Goal: Task Accomplishment & Management: Complete application form

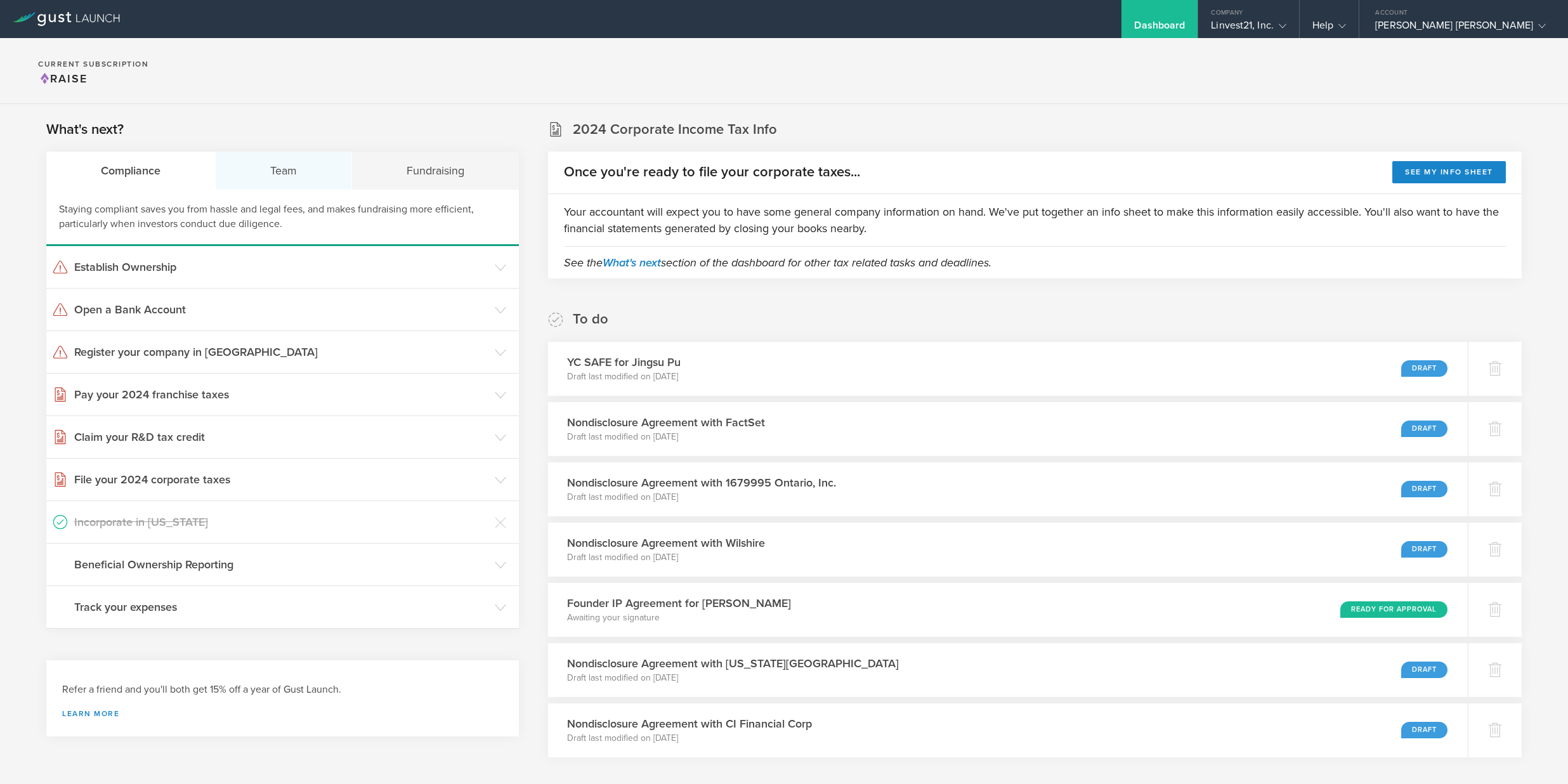
click at [282, 176] on div "Team" at bounding box center [284, 171] width 137 height 38
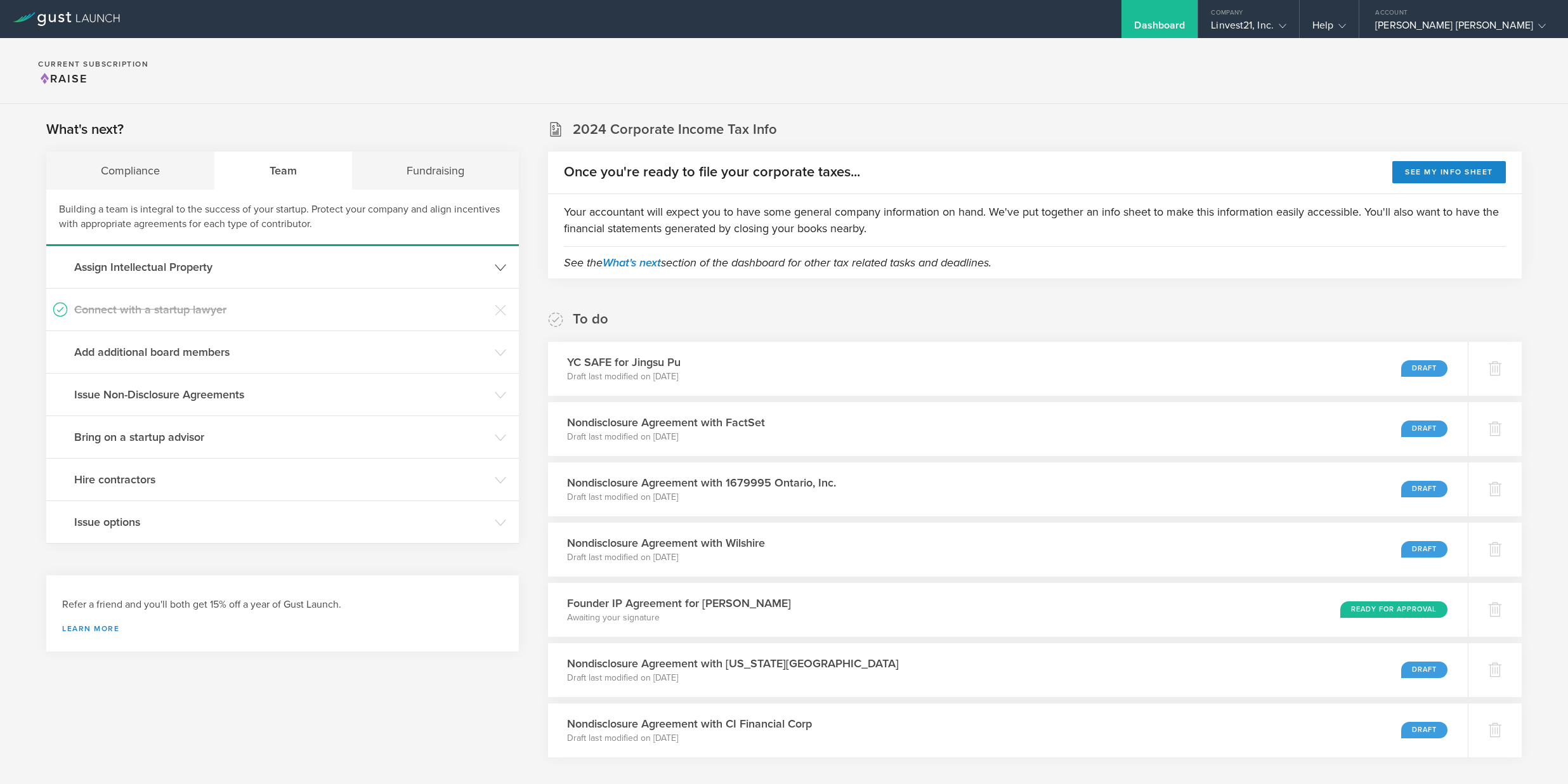
click at [152, 264] on h3 "Assign Intellectual Property" at bounding box center [281, 267] width 414 height 16
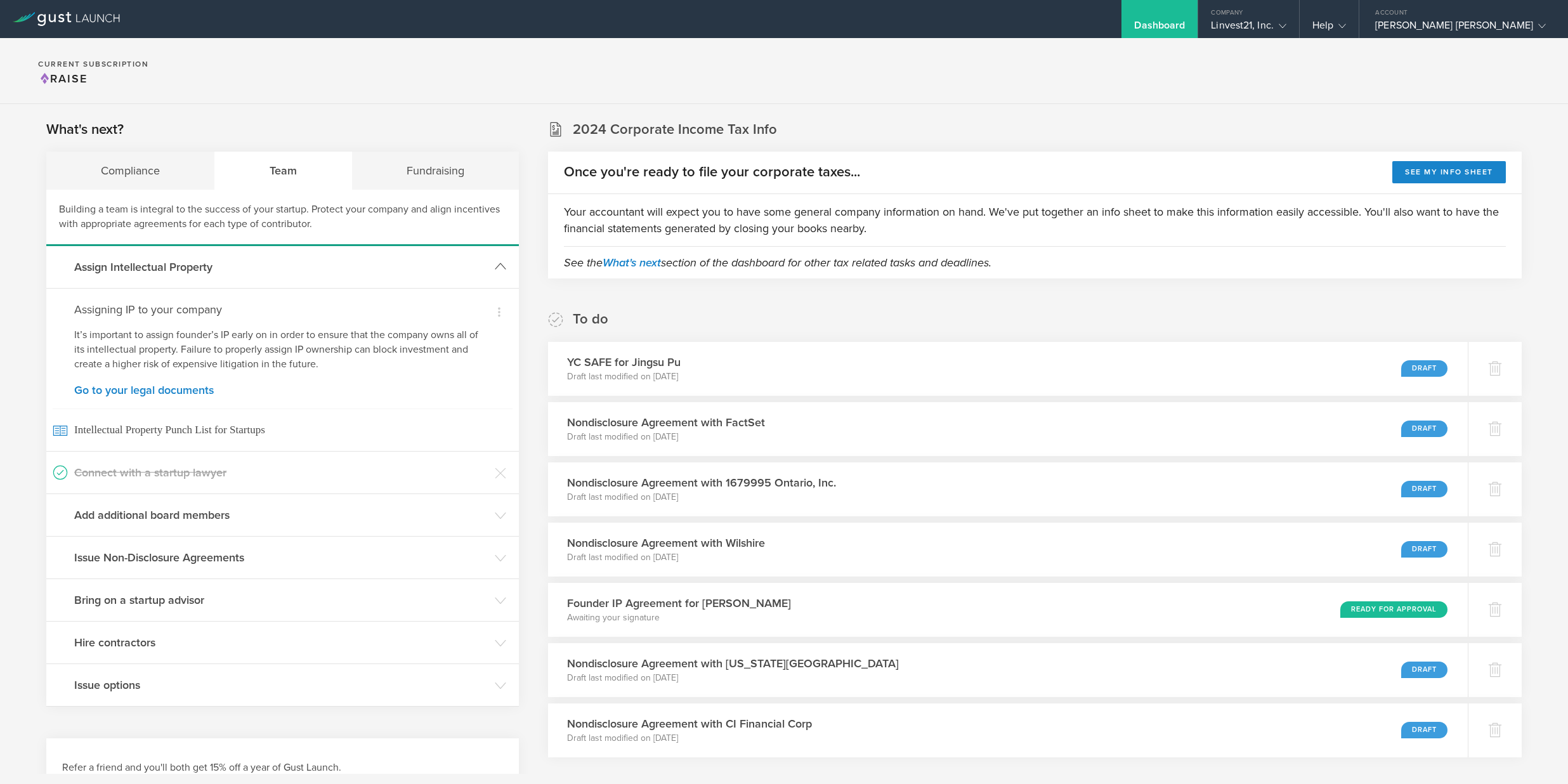
click at [163, 267] on h3 "Assign Intellectual Property" at bounding box center [281, 267] width 414 height 16
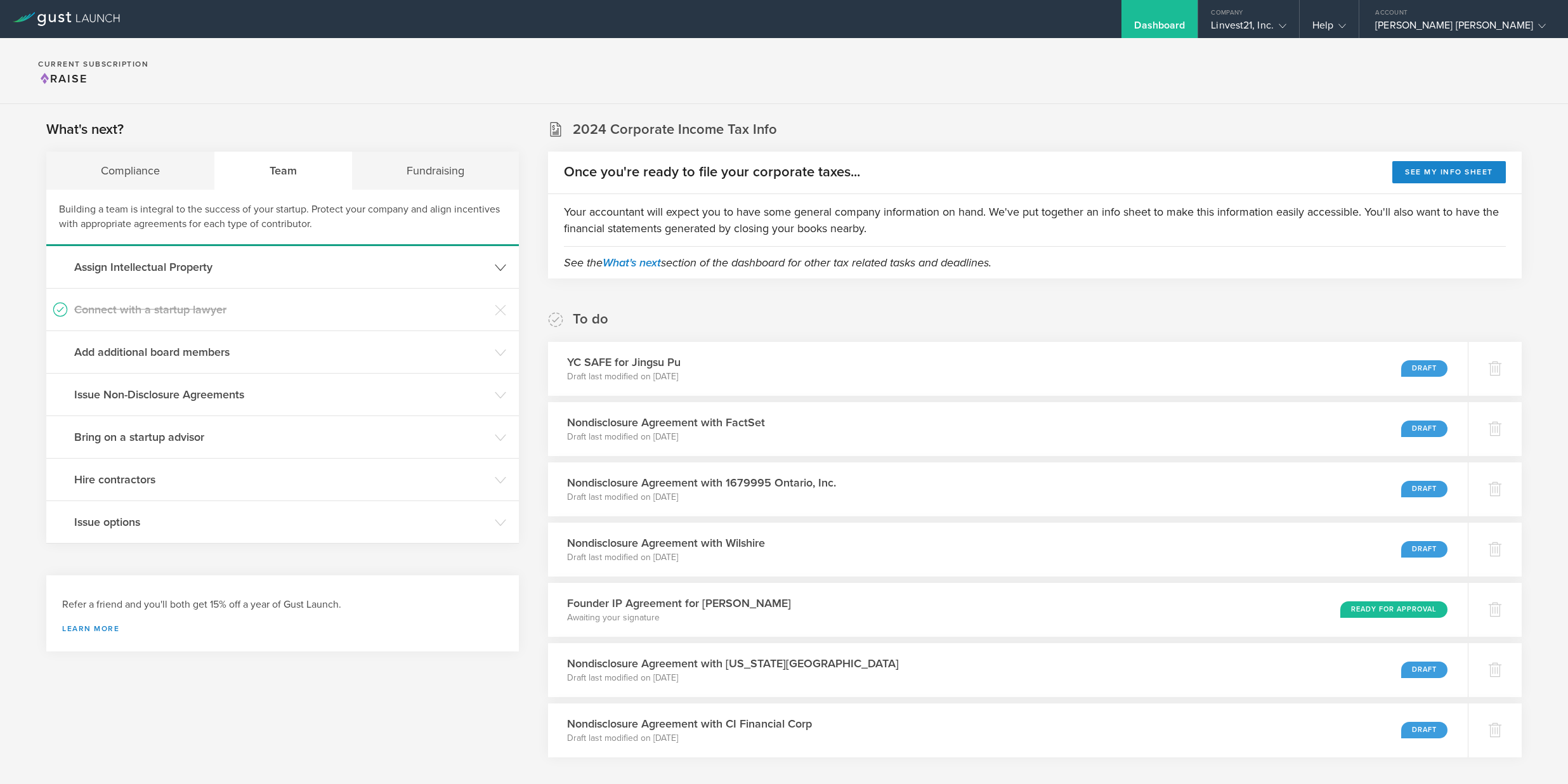
click at [163, 267] on h3 "Assign Intellectual Property" at bounding box center [281, 267] width 414 height 16
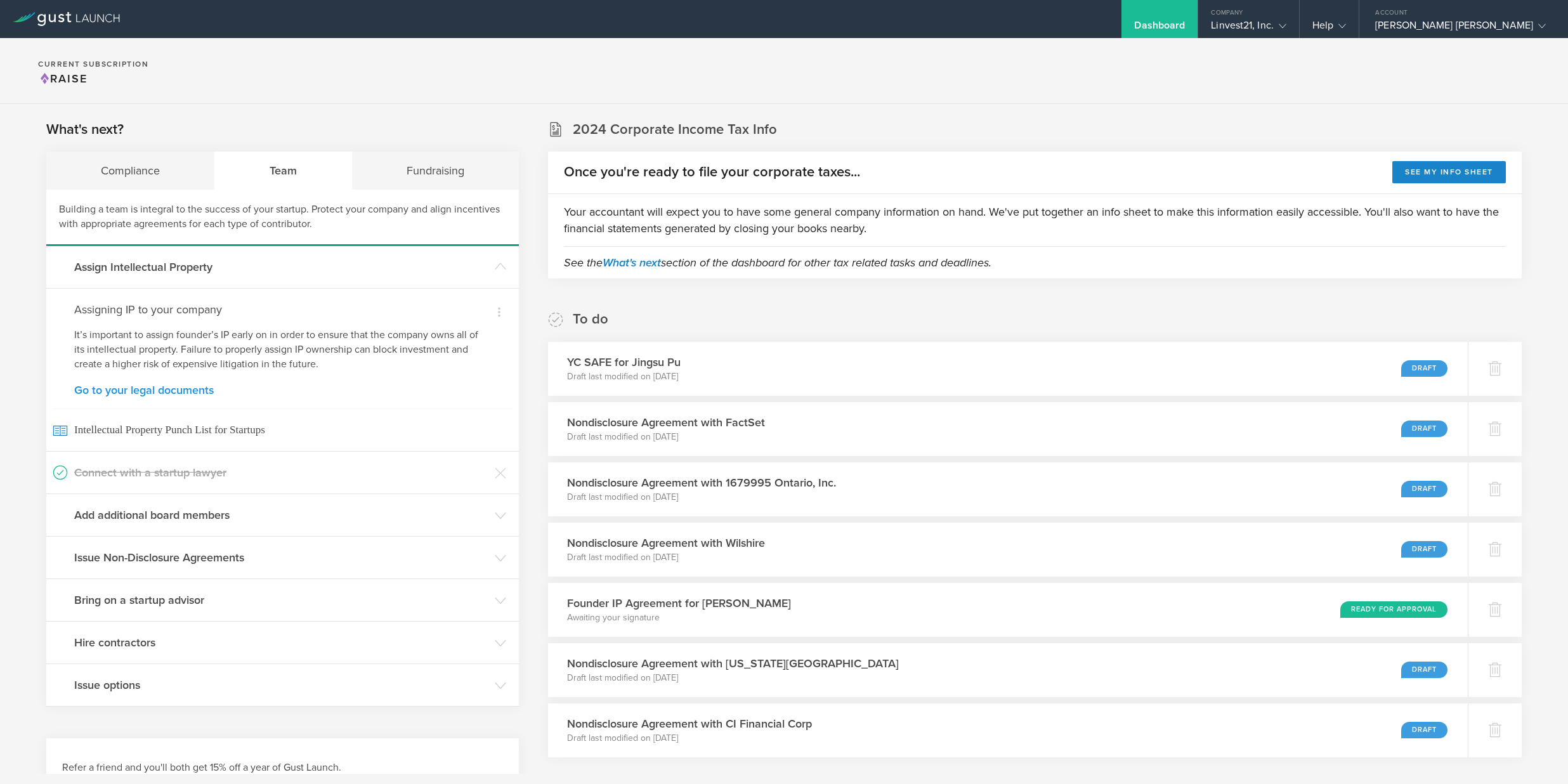
click at [138, 389] on link "Go to your legal documents" at bounding box center [283, 390] width 417 height 11
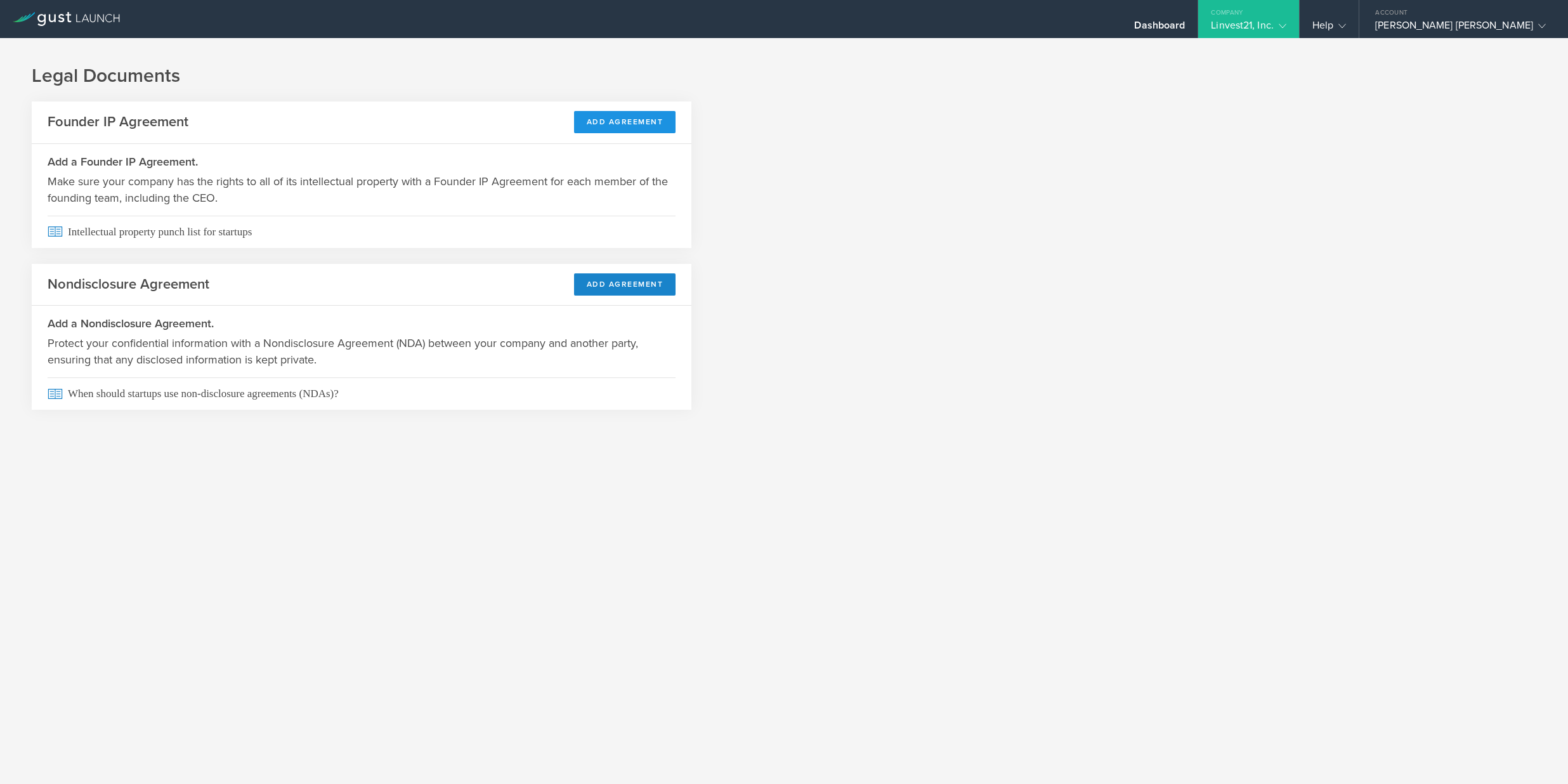
click at [611, 126] on button "Add Agreement" at bounding box center [624, 122] width 102 height 22
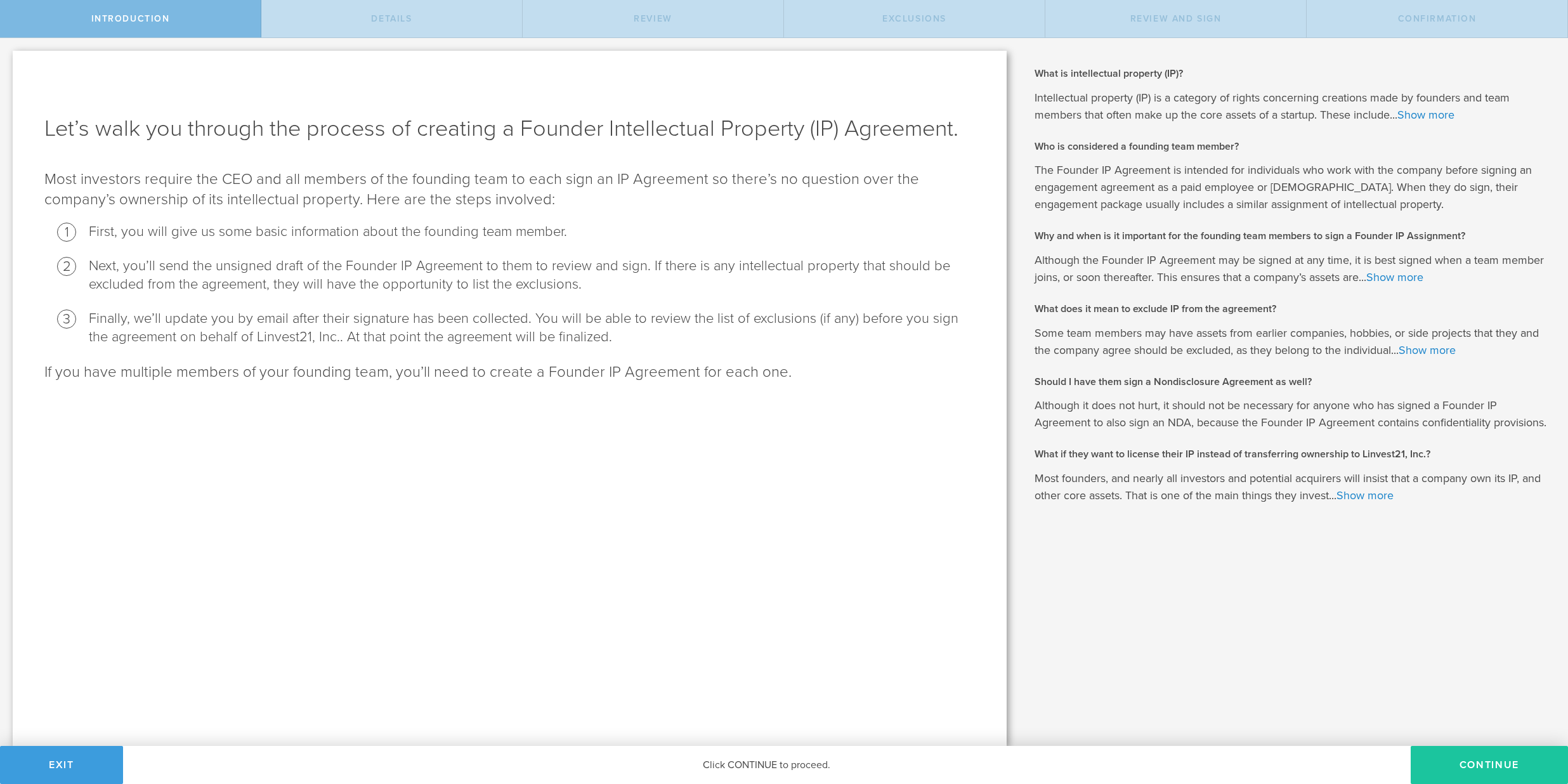
click at [1485, 764] on button "Continue" at bounding box center [1488, 765] width 157 height 38
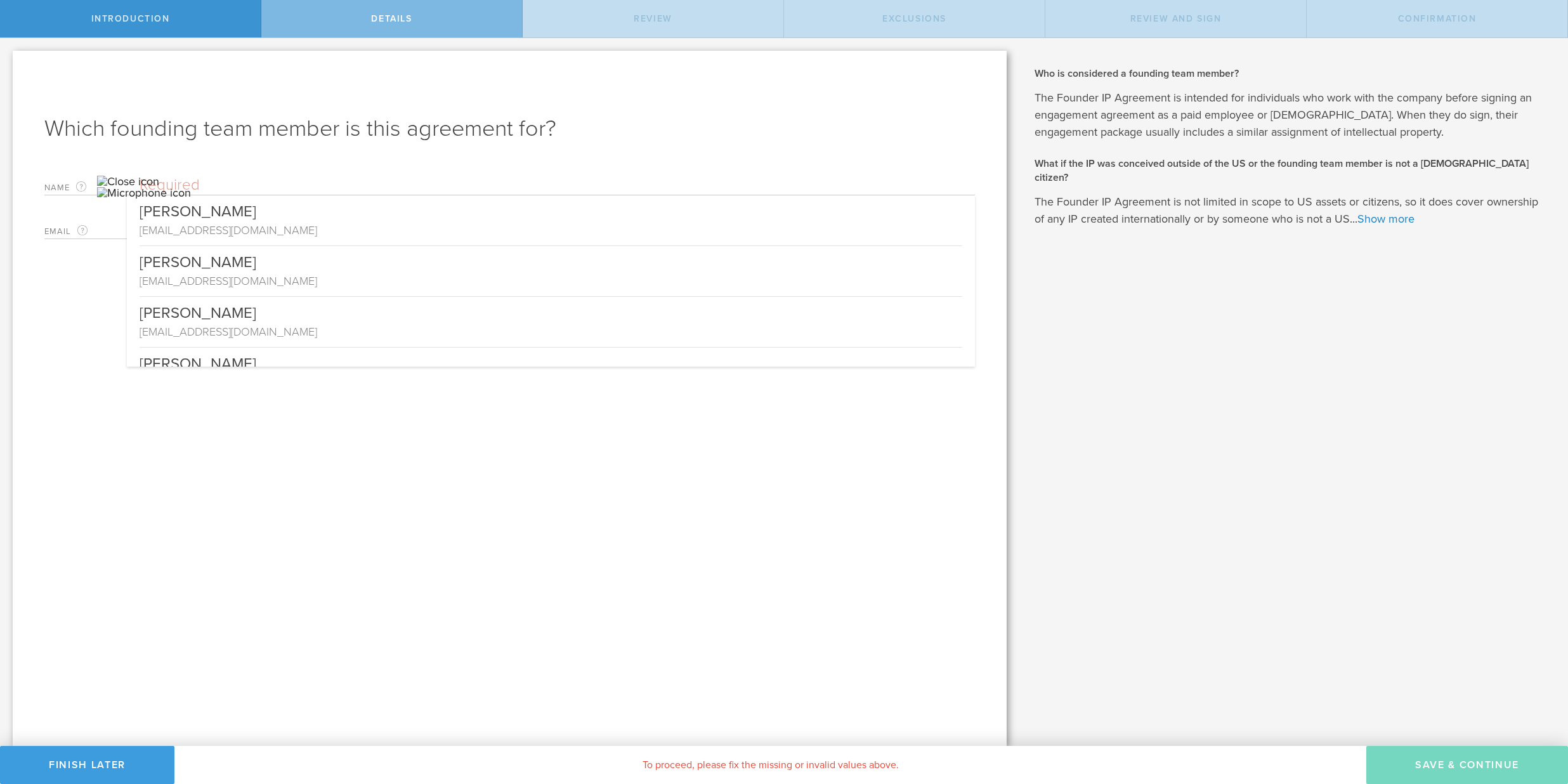
click at [323, 183] on input "text" at bounding box center [557, 185] width 835 height 19
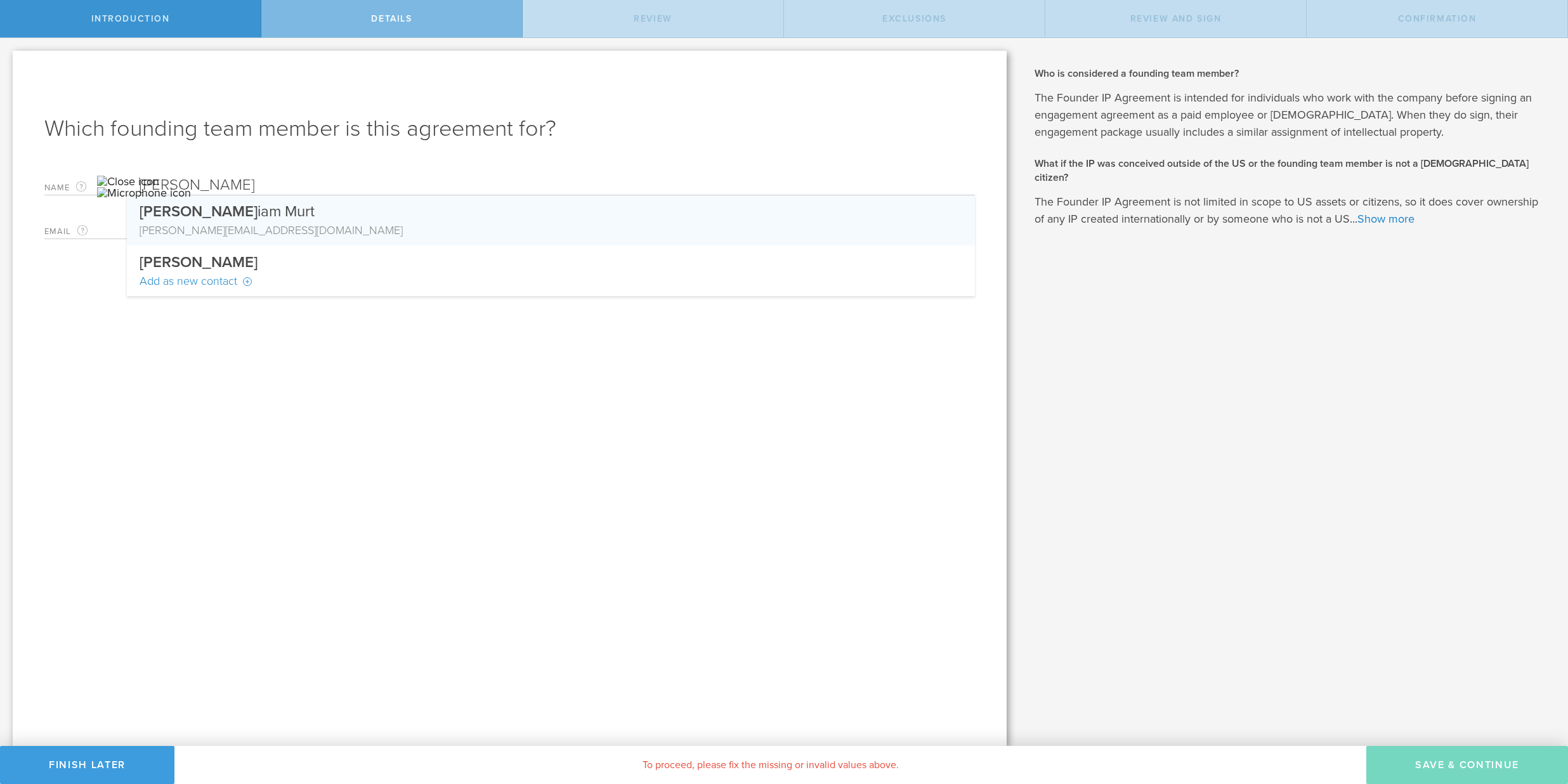
type input "[PERSON_NAME]"
type input "[EMAIL_ADDRESS][DOMAIN_NAME]"
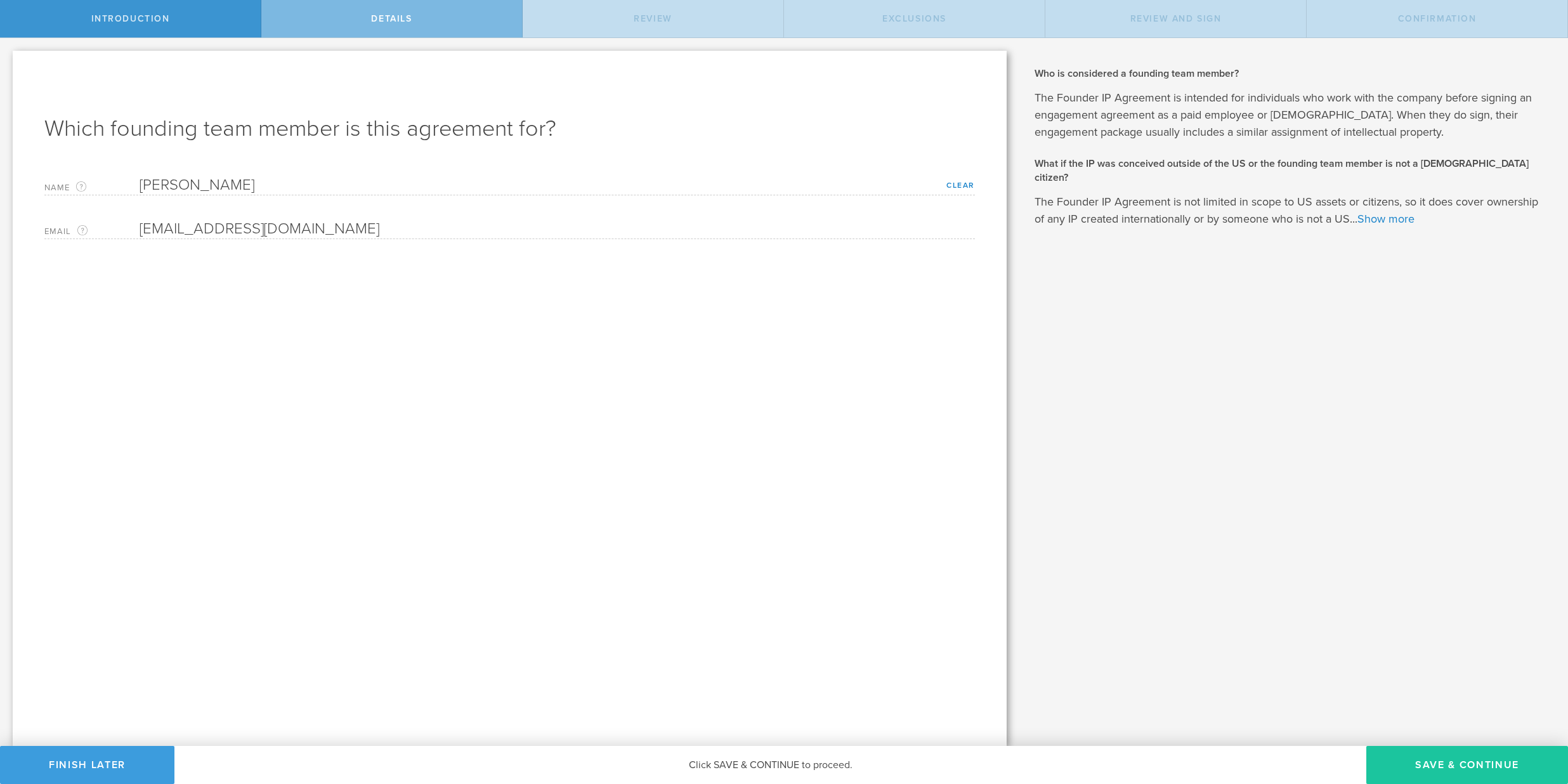
click at [1425, 764] on button "Save & Continue" at bounding box center [1467, 765] width 202 height 38
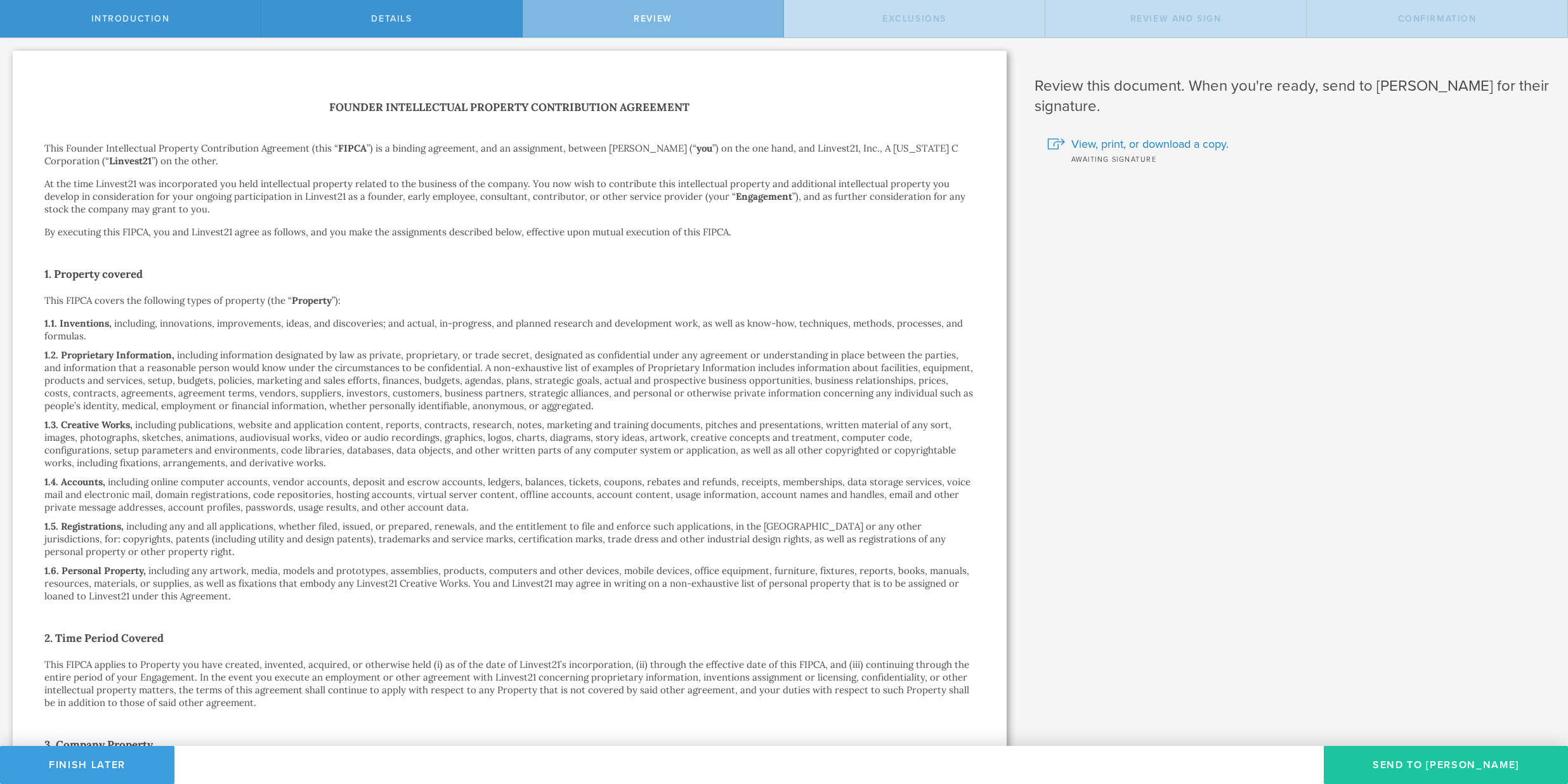
click at [1406, 777] on button "Send To Gilliam Murt" at bounding box center [1446, 765] width 244 height 38
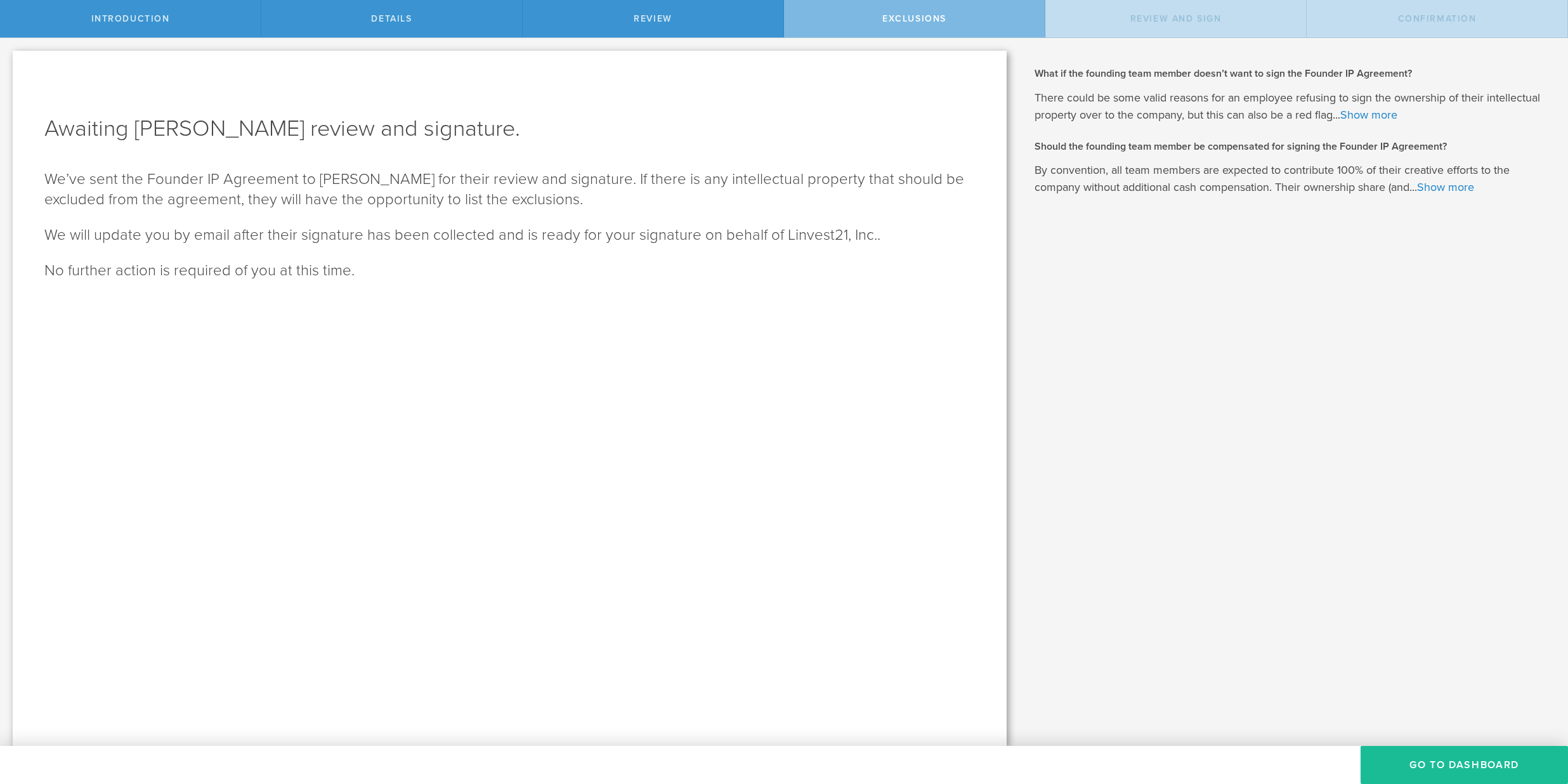
click at [1406, 777] on button "Go To Dashboard" at bounding box center [1464, 765] width 208 height 38
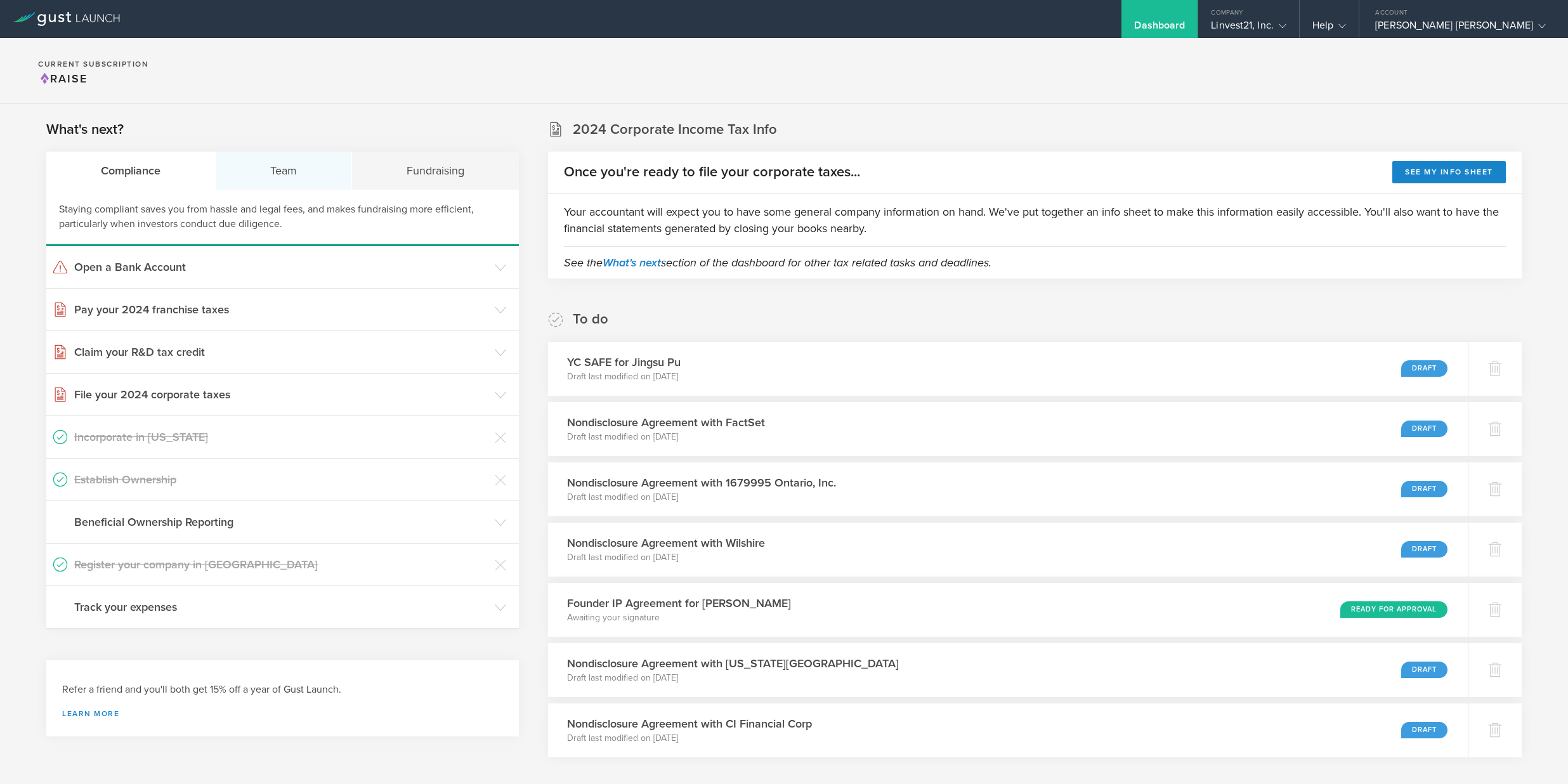
click at [272, 175] on div "Team" at bounding box center [284, 171] width 137 height 38
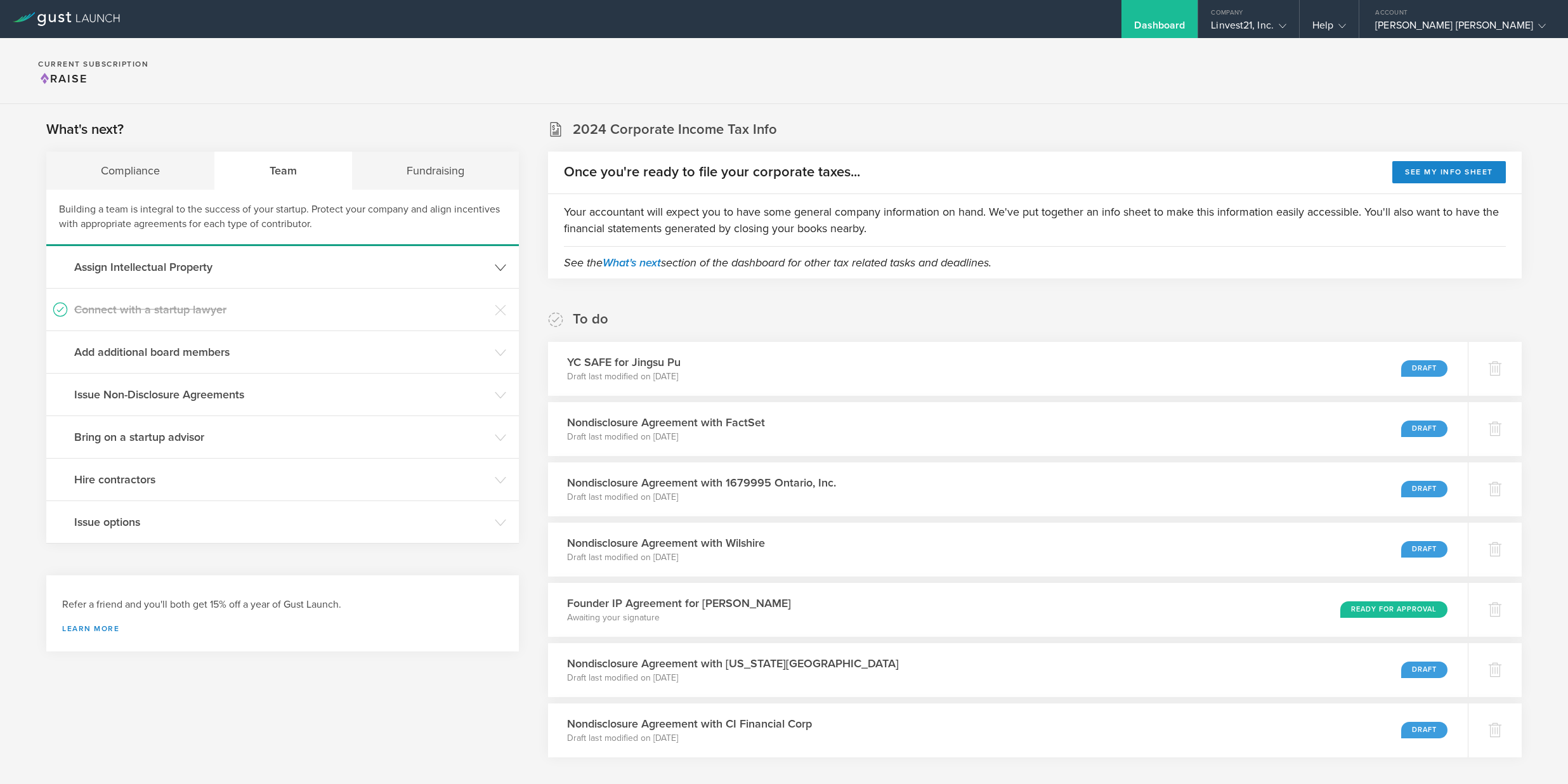
click at [198, 275] on h3 "Assign Intellectual Property" at bounding box center [281, 267] width 414 height 16
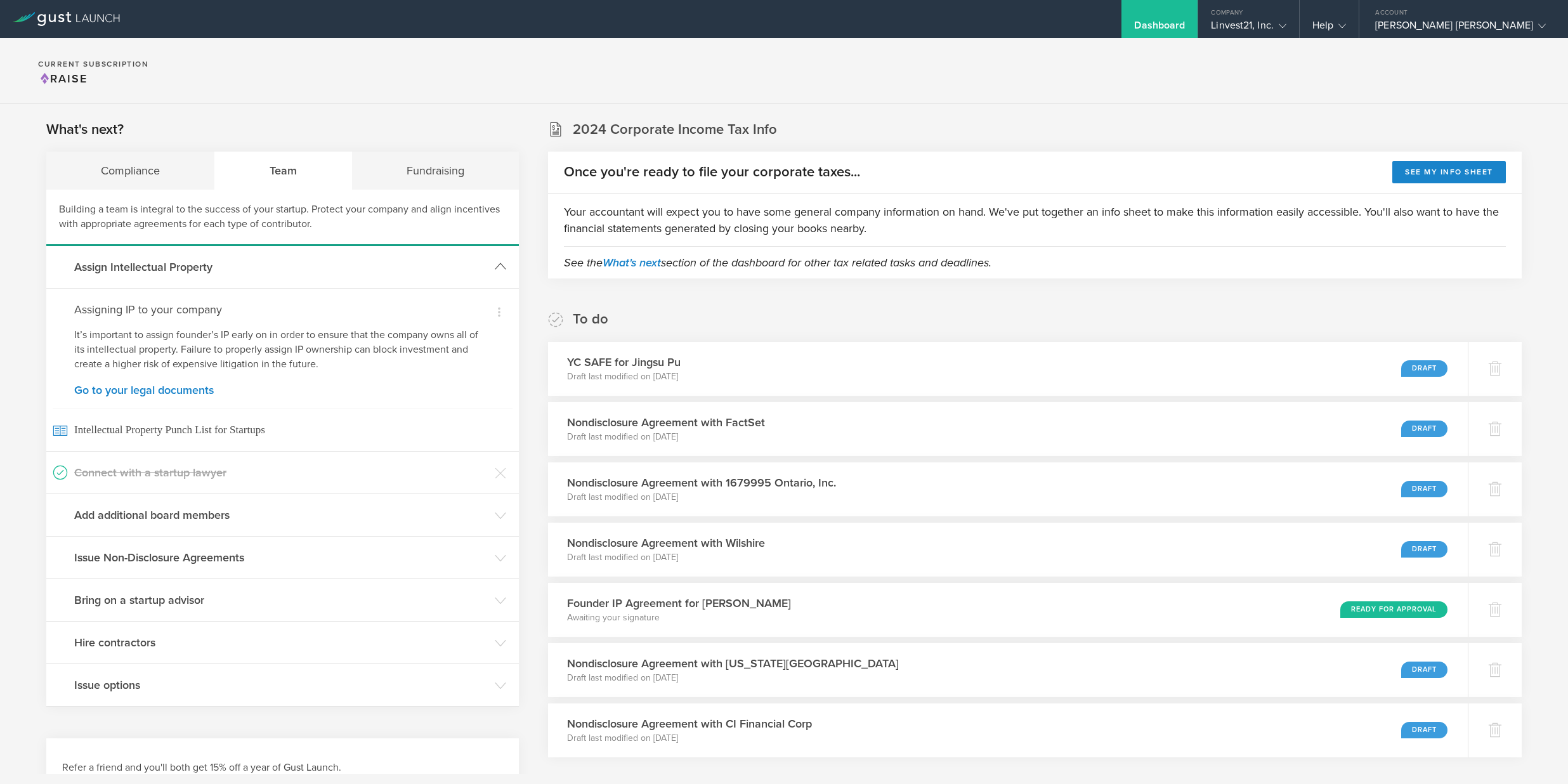
click at [198, 275] on h3 "Assign Intellectual Property" at bounding box center [281, 267] width 414 height 16
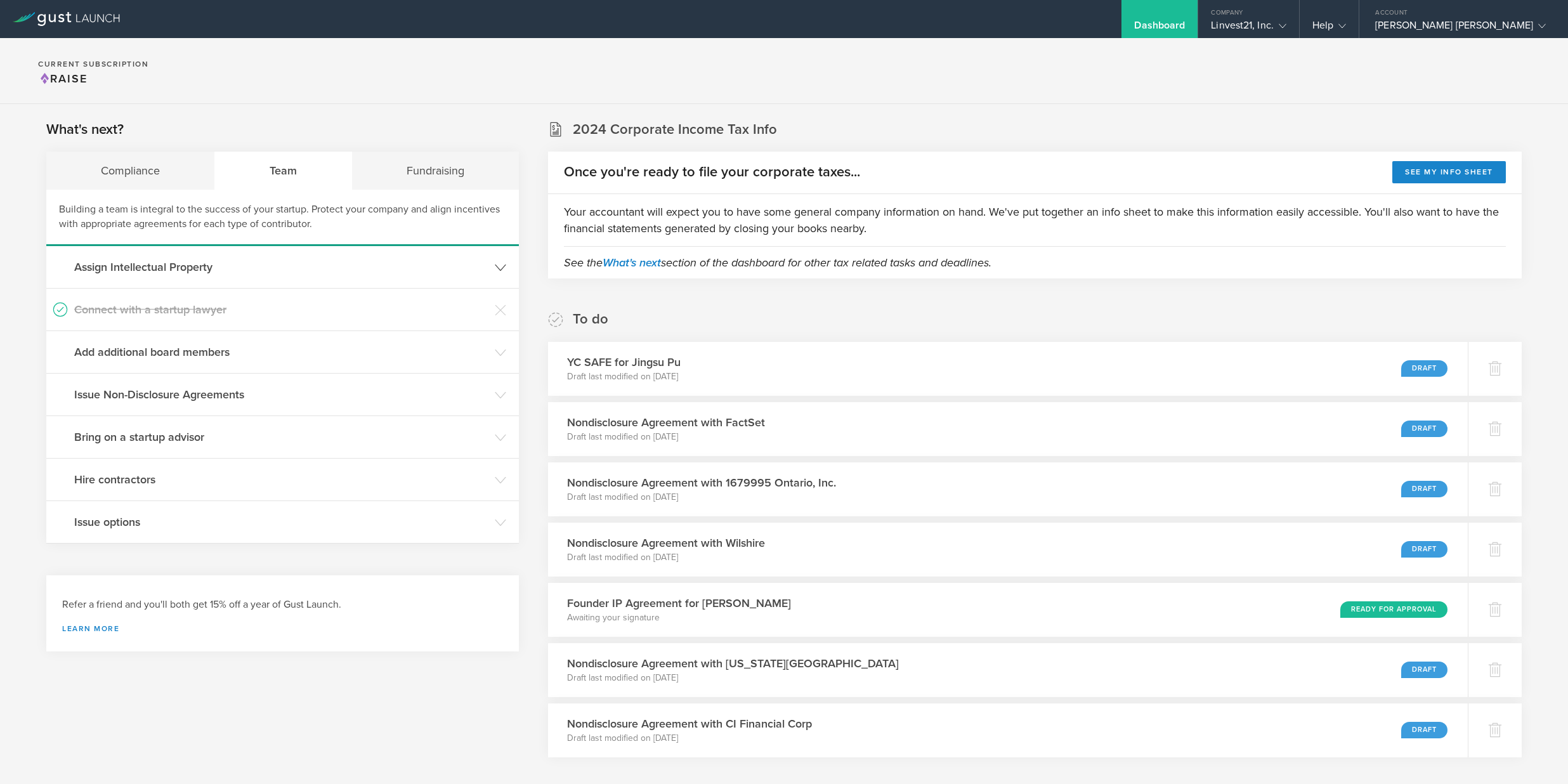
click at [198, 275] on h3 "Assign Intellectual Property" at bounding box center [281, 267] width 414 height 16
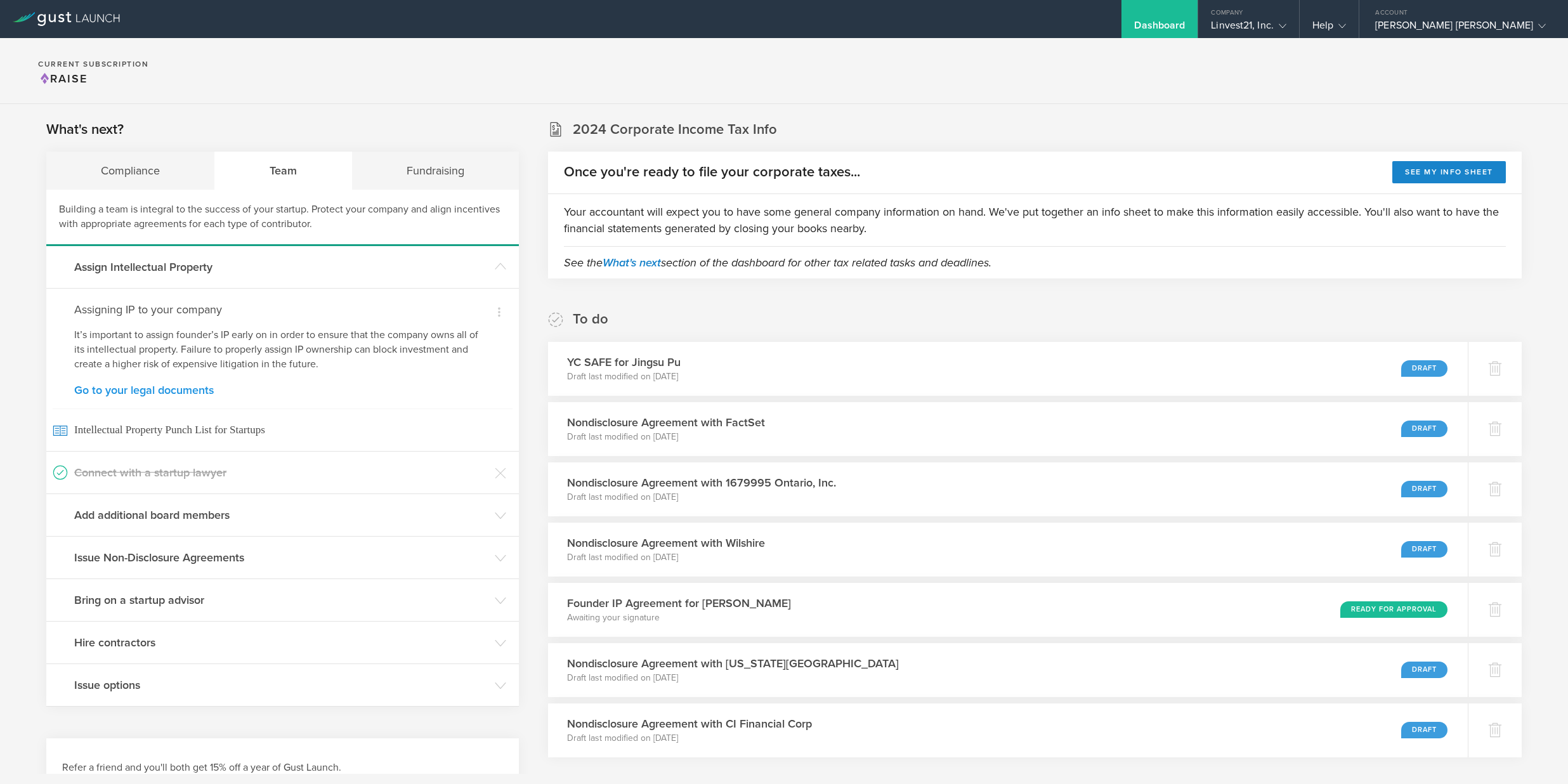
click at [196, 396] on link "Go to your legal documents" at bounding box center [283, 390] width 417 height 11
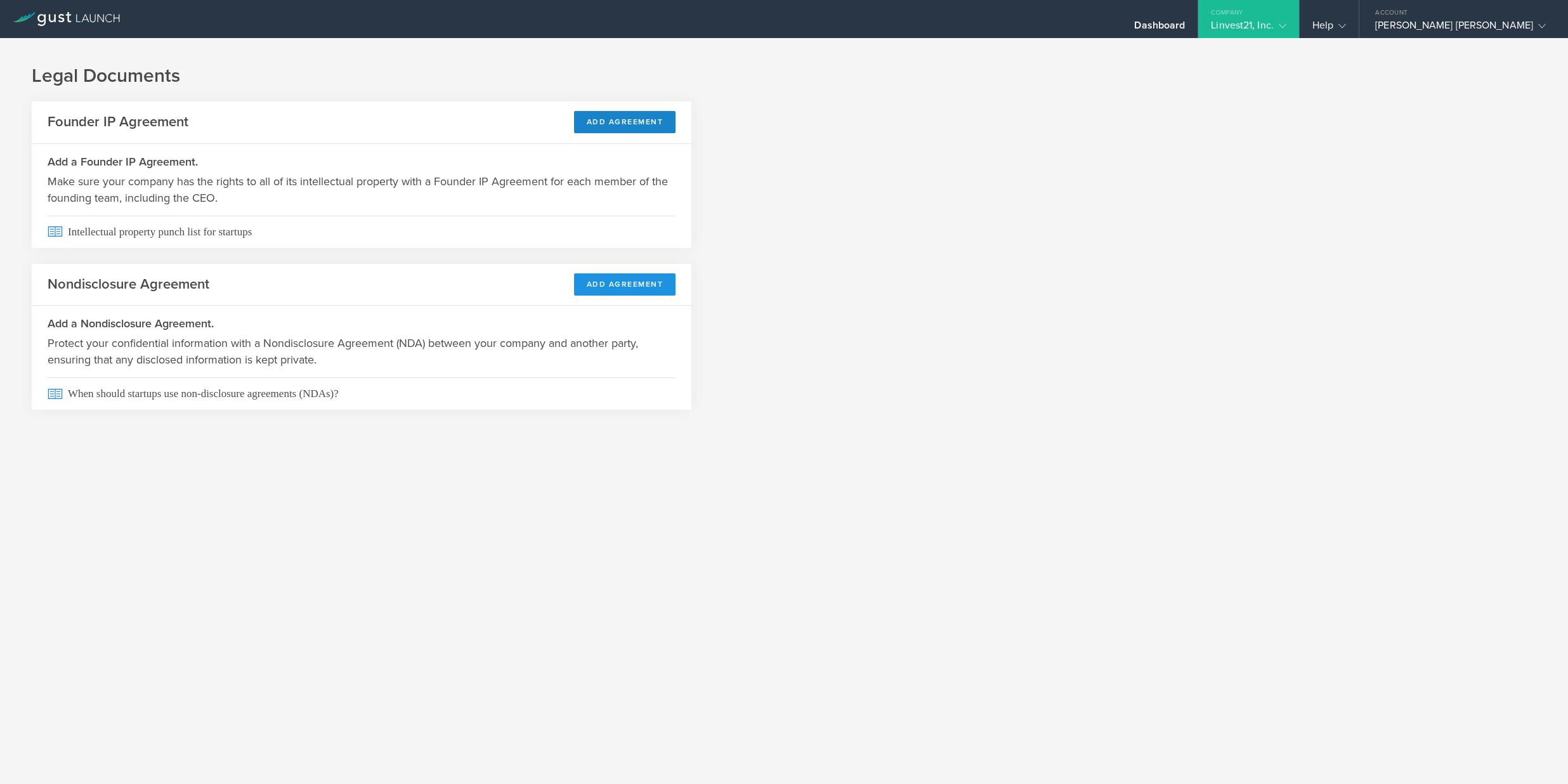
click at [658, 281] on button "Add Agreement" at bounding box center [624, 285] width 102 height 22
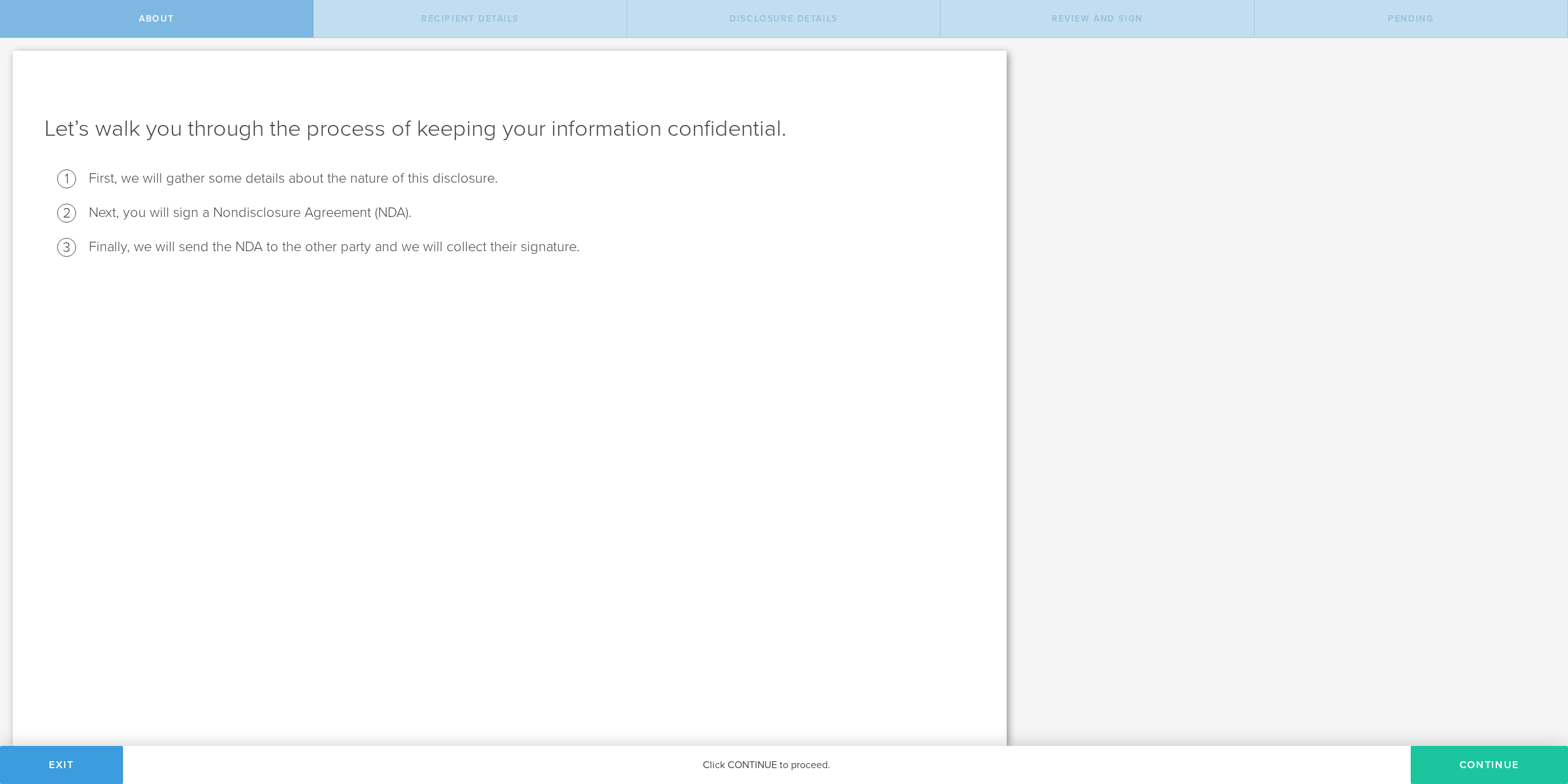
click at [1531, 783] on button "Continue" at bounding box center [1488, 765] width 157 height 38
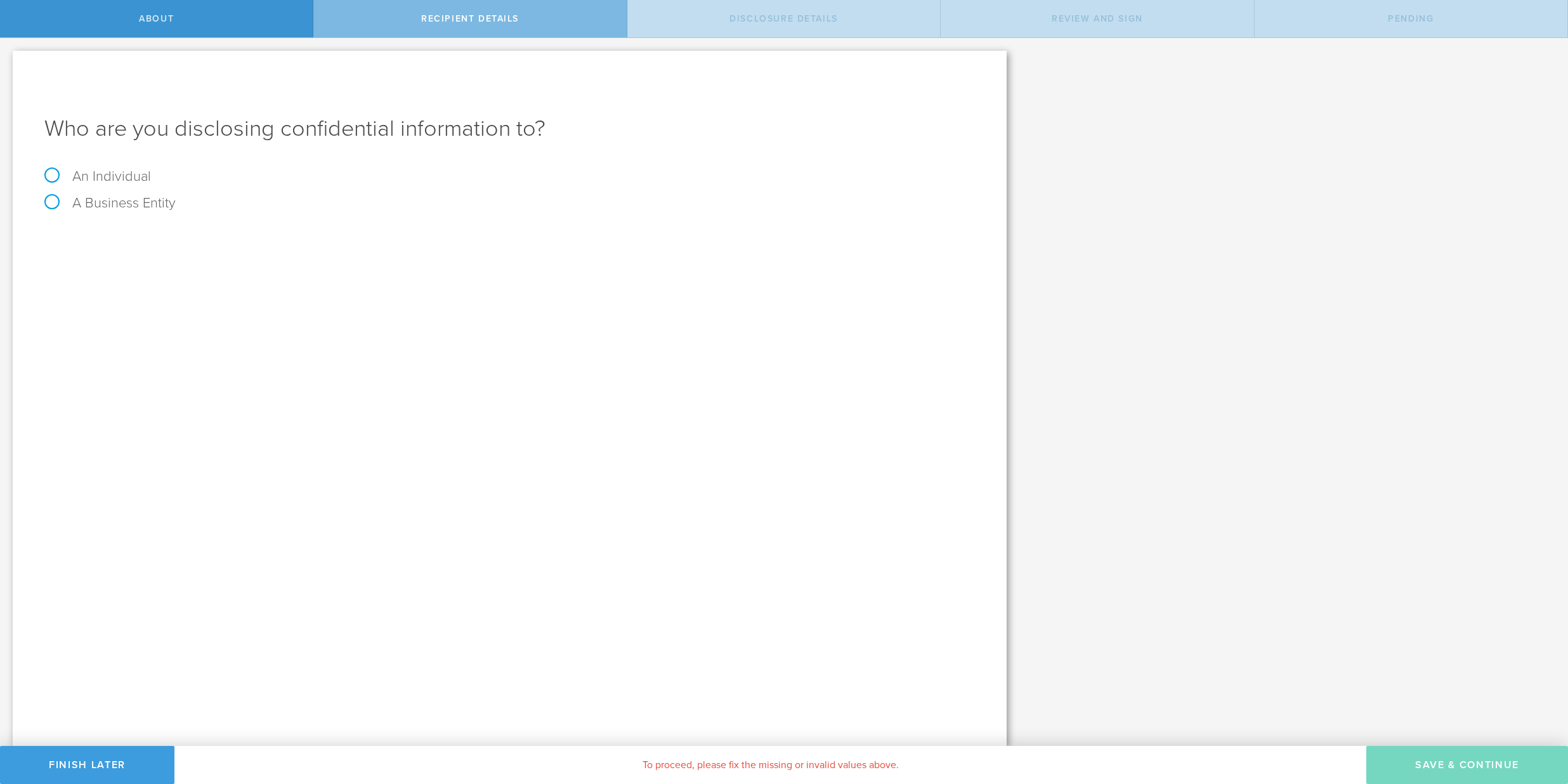
click at [103, 177] on label "An Individual" at bounding box center [98, 176] width 106 height 16
click at [9, 58] on input "An Individual" at bounding box center [4, 48] width 9 height 20
radio input "true"
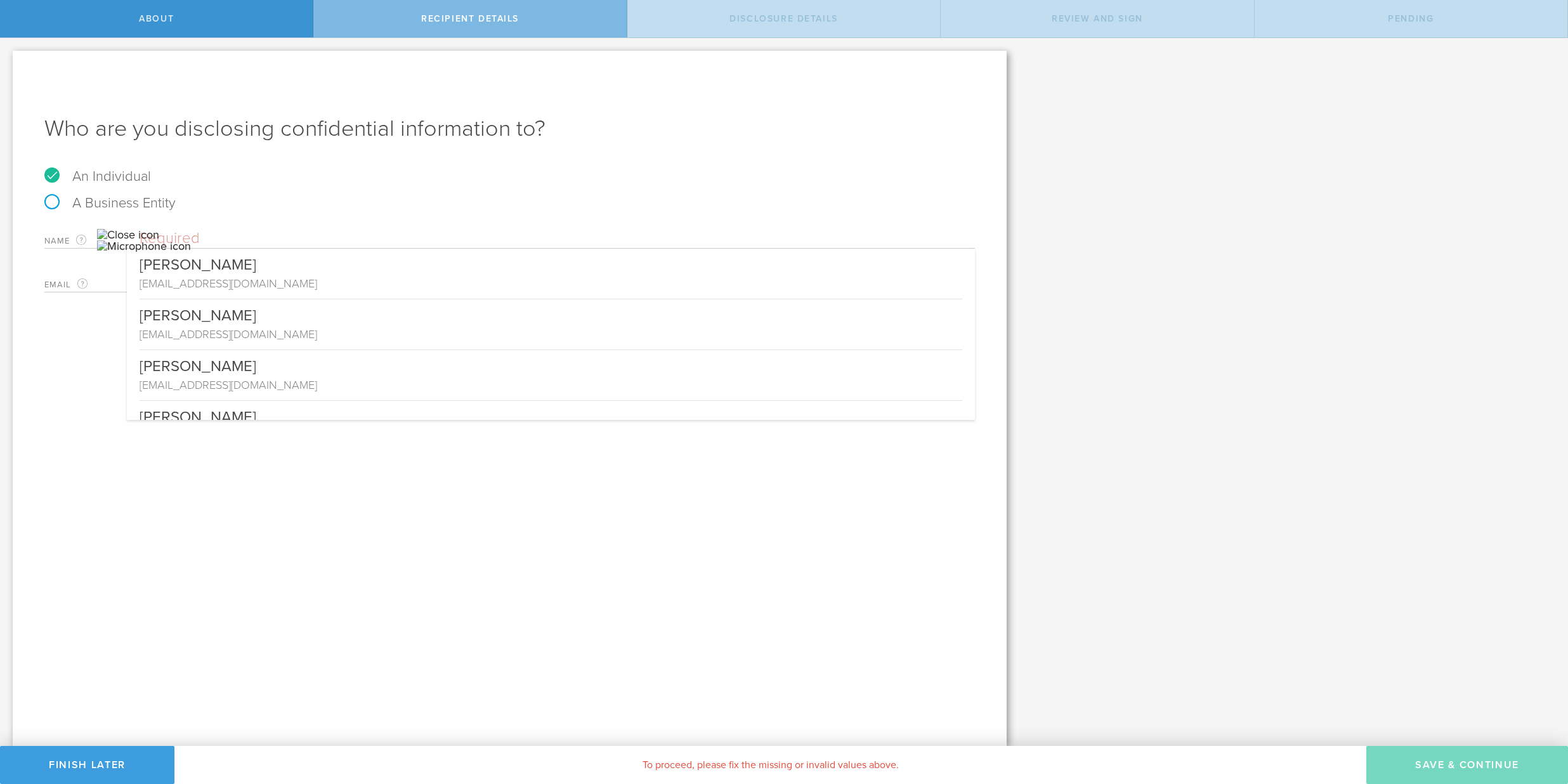
click at [241, 244] on input "text" at bounding box center [557, 238] width 835 height 19
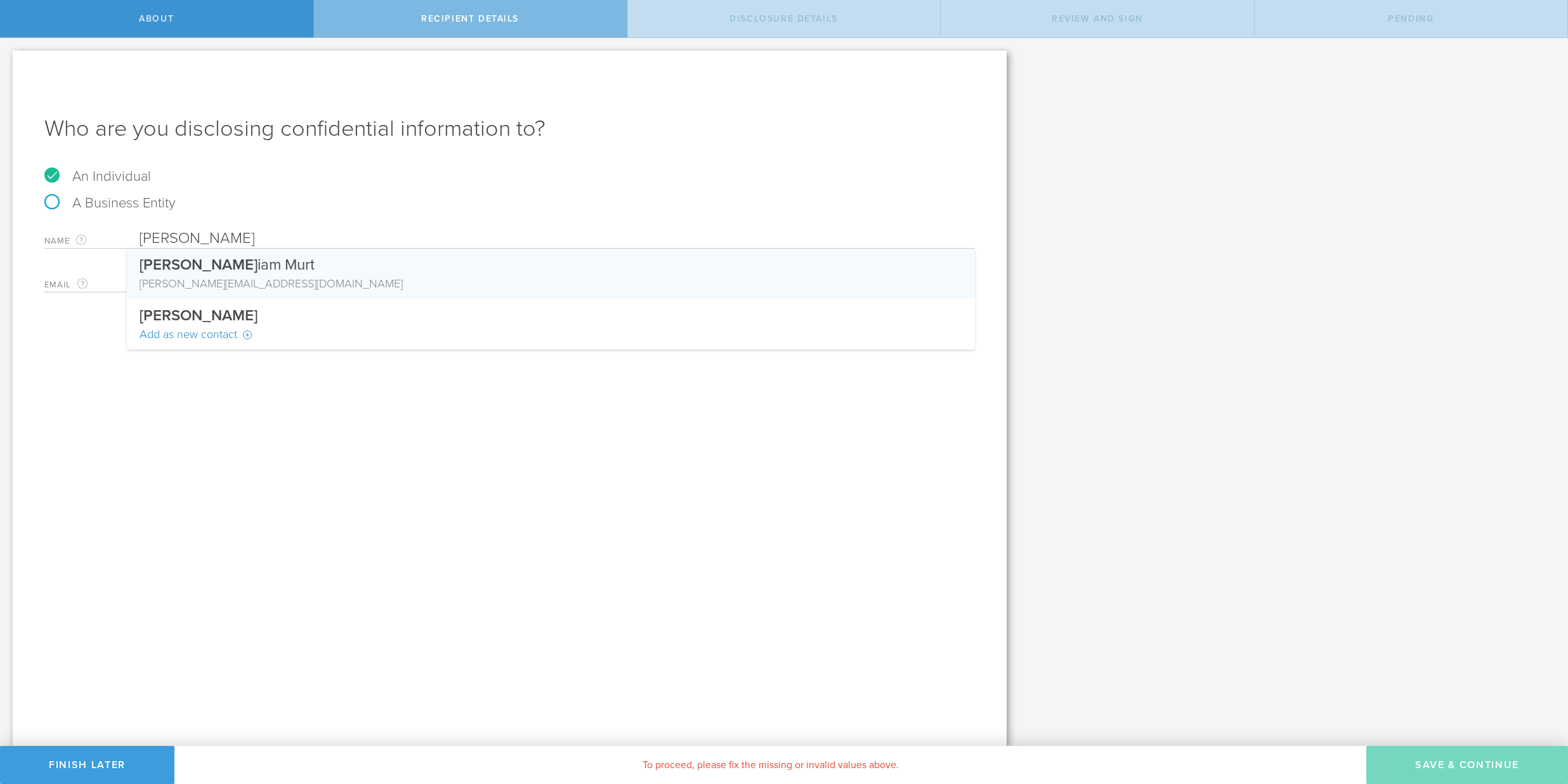
click at [270, 279] on div "gill iammurt1@gmail.com" at bounding box center [551, 283] width 823 height 16
type input "[PERSON_NAME]"
type input "[EMAIL_ADDRESS][DOMAIN_NAME]"
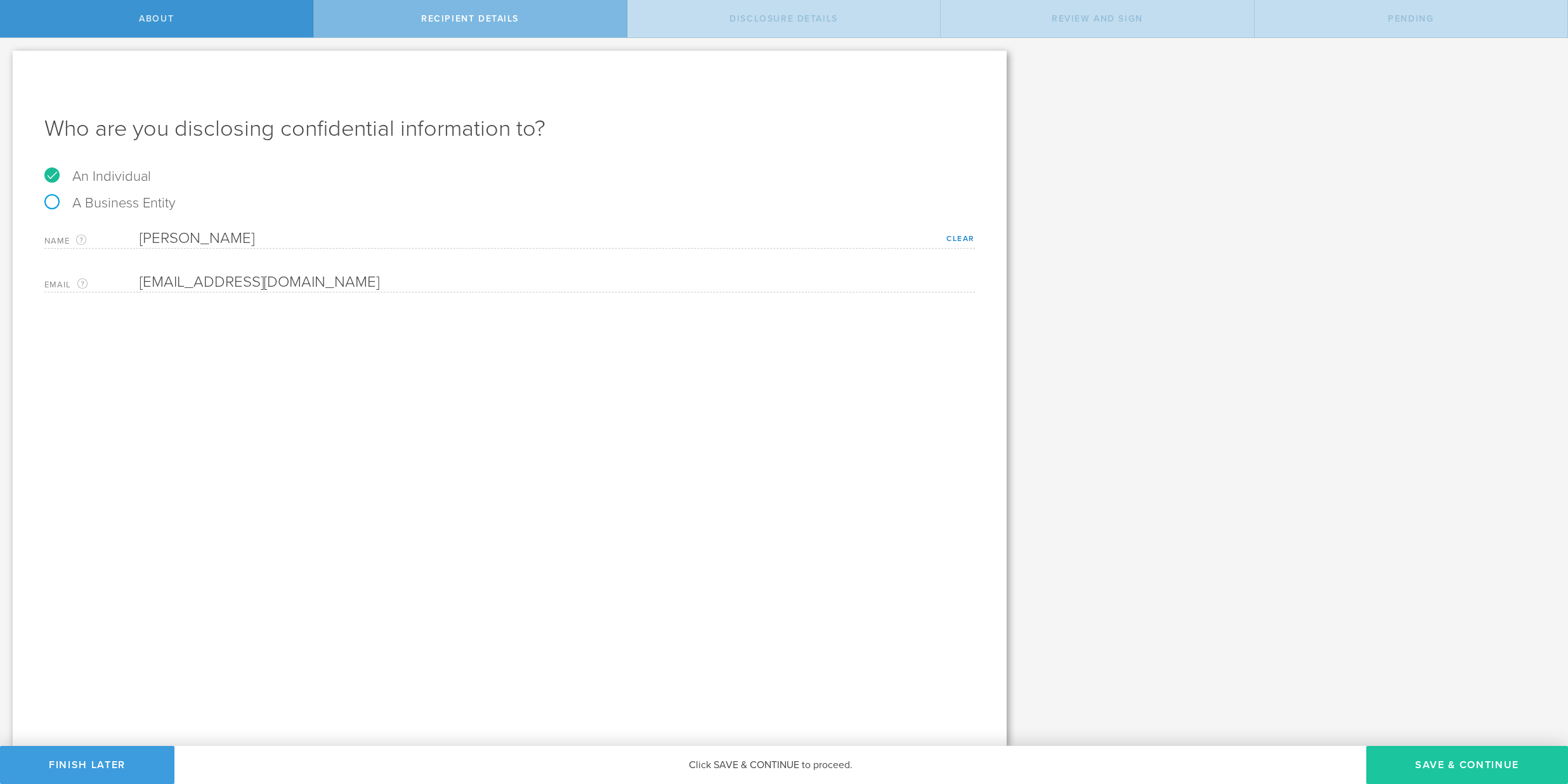
click at [1425, 754] on button "Save & Continue" at bounding box center [1467, 765] width 202 height 38
select select "string:5 years"
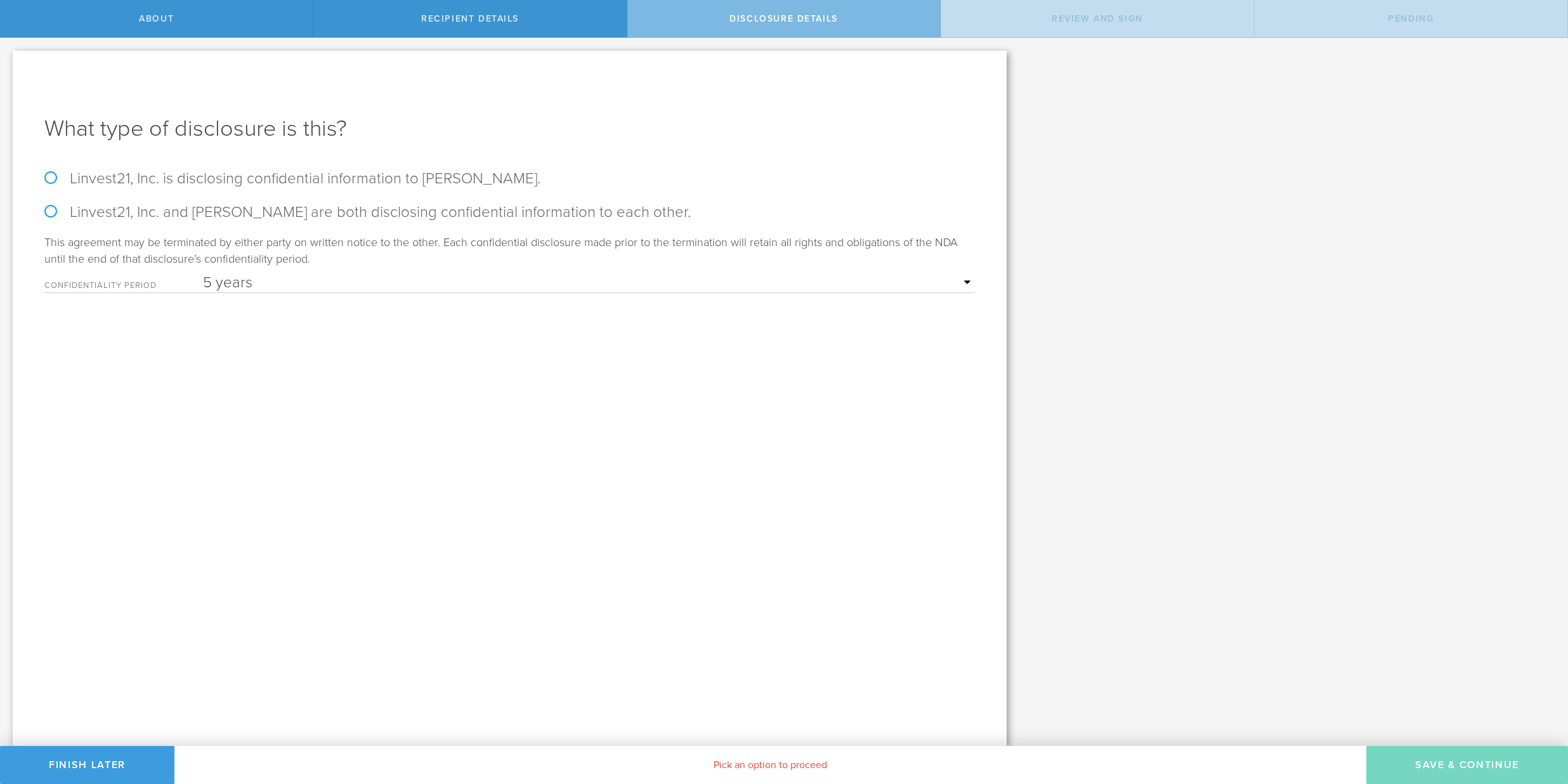
click at [345, 189] on form "Linvest21, Inc. is disclosing confidential information to Gilliam Murt. Linvest…" at bounding box center [510, 231] width 931 height 124
click at [337, 173] on label "Linvest21, Inc. is disclosing confidential information to Gilliam Murt." at bounding box center [510, 179] width 931 height 18
click at [9, 64] on input "Linvest21, Inc. is disclosing confidential information to Gilliam Murt." at bounding box center [4, 51] width 9 height 27
radio input "true"
click at [1467, 757] on button "Save & Continue" at bounding box center [1467, 765] width 202 height 38
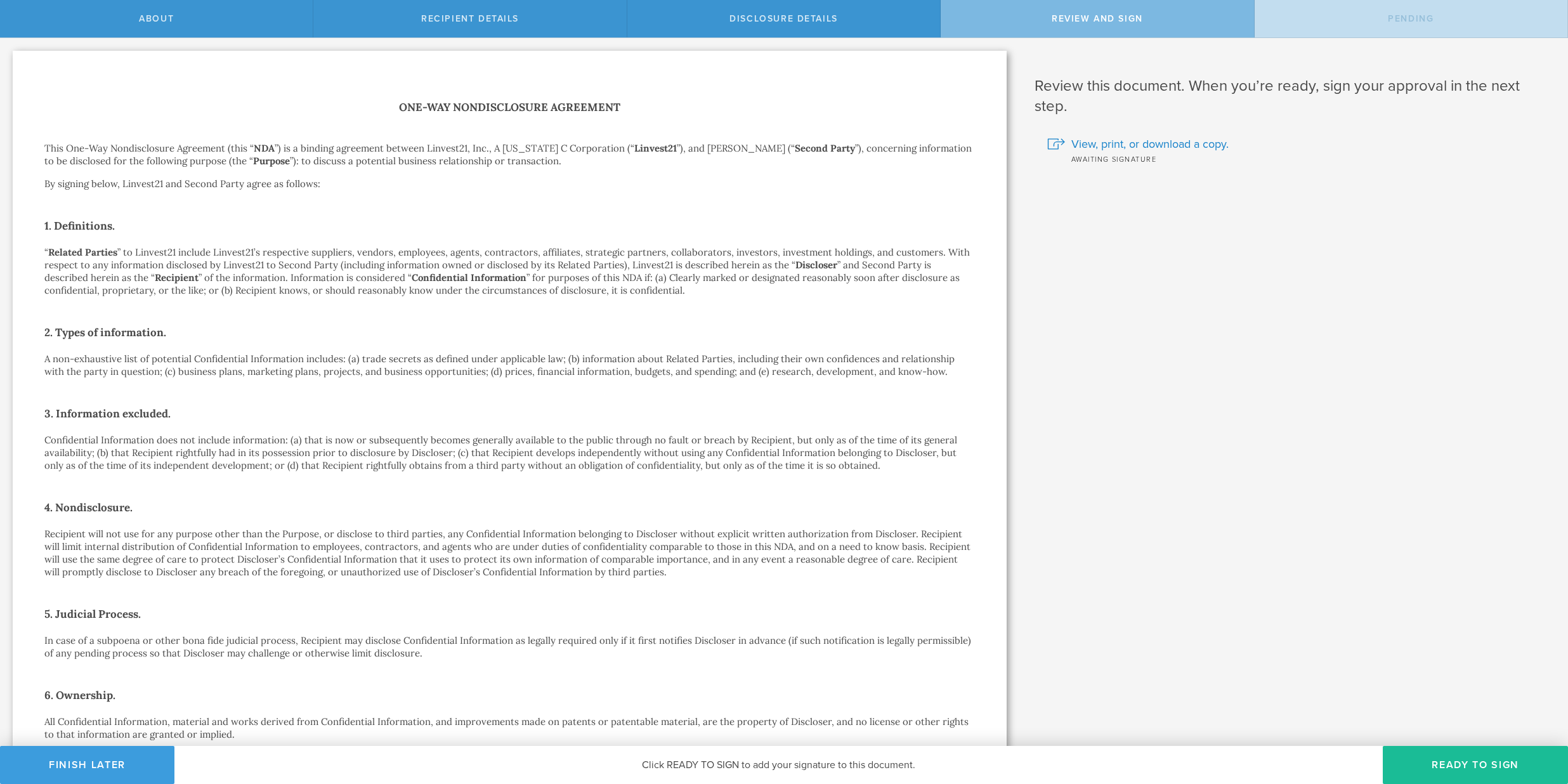
click at [1467, 757] on button "Ready to Sign" at bounding box center [1475, 765] width 185 height 38
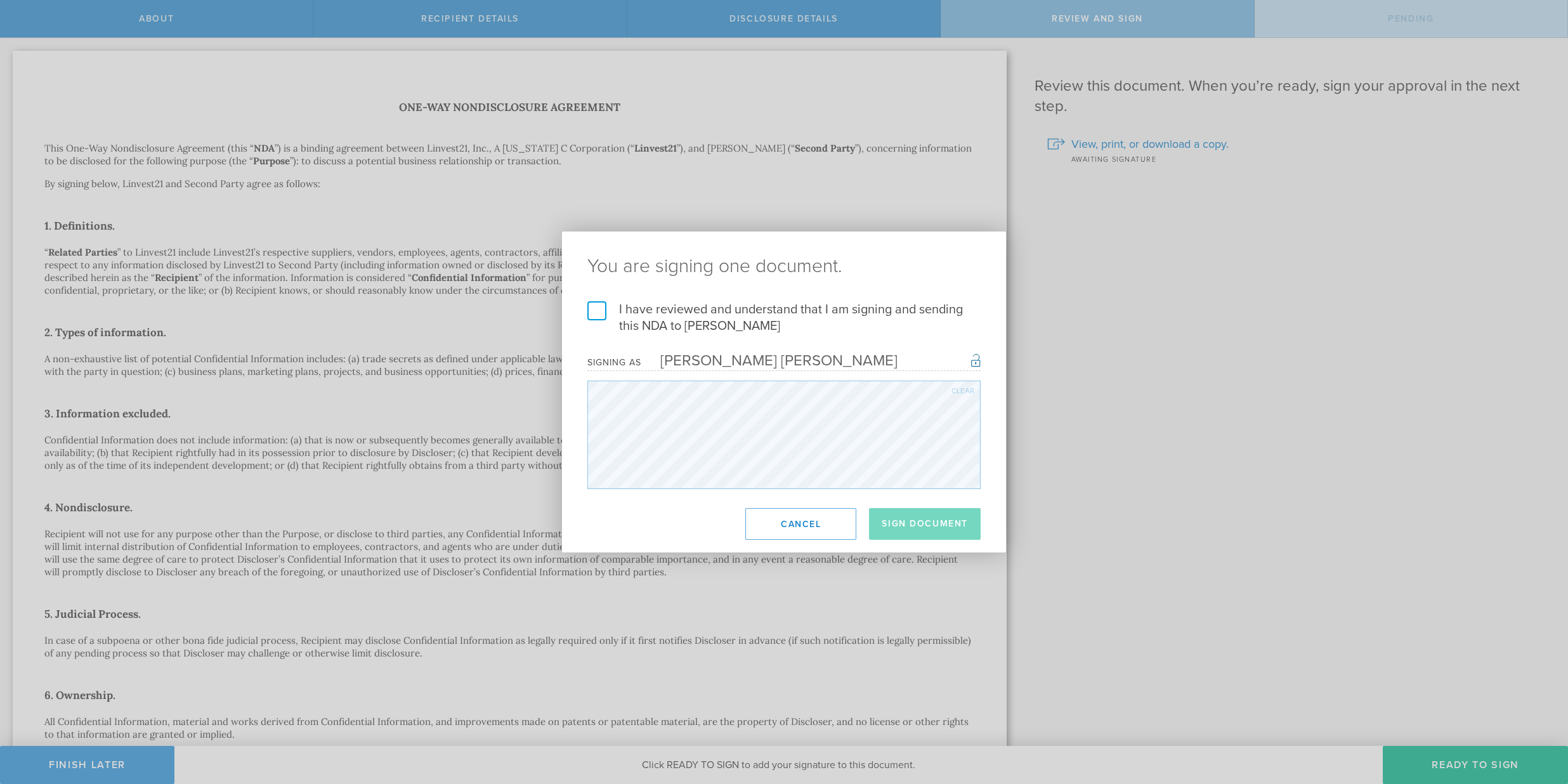
click at [597, 318] on label "I have reviewed and understand that I am signing and sending this NDA to Gillia…" at bounding box center [784, 317] width 393 height 33
click at [0, 0] on input "I have reviewed and understand that I am signing and sending this NDA to Gillia…" at bounding box center [0, 0] width 0 height 0
click at [919, 513] on button "Sign Document" at bounding box center [925, 524] width 112 height 32
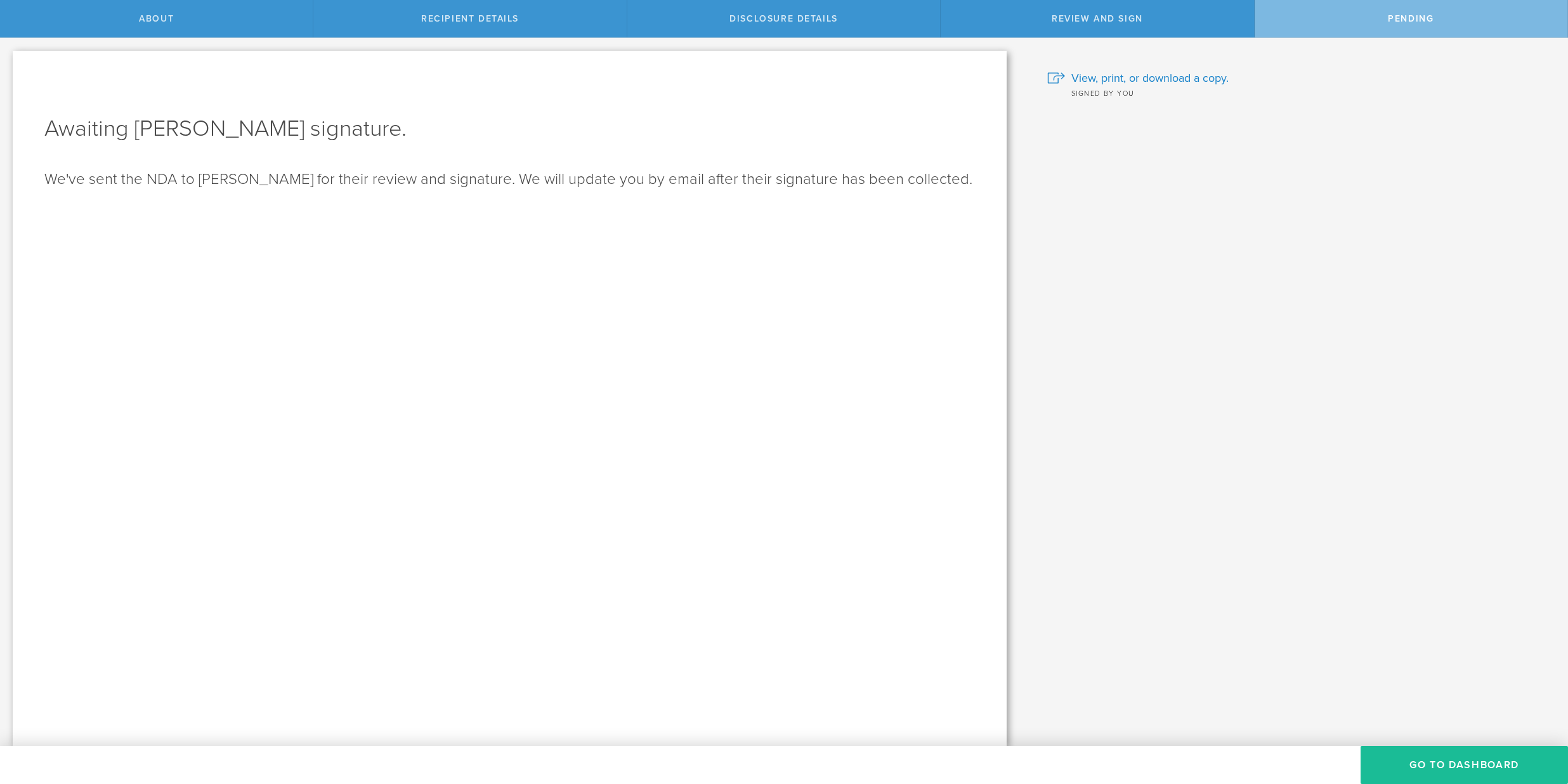
click at [1419, 762] on button "Go to dashboard" at bounding box center [1464, 765] width 208 height 38
